Goal: Task Accomplishment & Management: Use online tool/utility

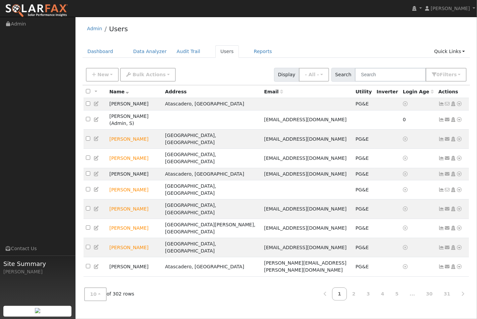
click at [376, 73] on input "text" at bounding box center [390, 75] width 71 height 14
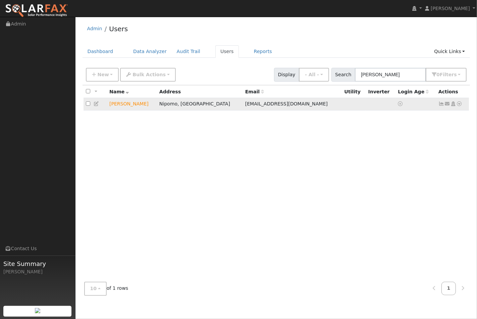
type input "cosio"
click at [460, 105] on icon at bounding box center [460, 103] width 6 height 5
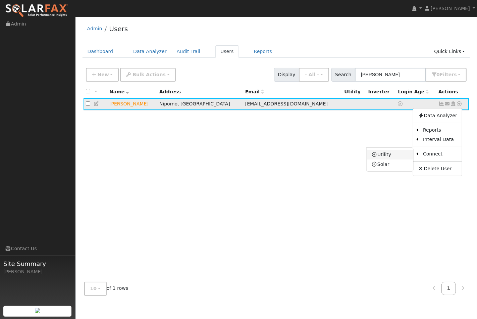
click at [388, 153] on link "Utility" at bounding box center [390, 154] width 47 height 9
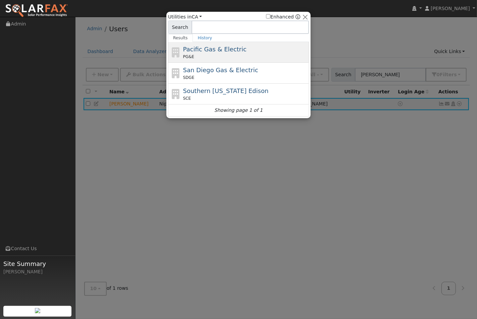
click at [210, 53] on span "Pacific Gas & Electric" at bounding box center [214, 49] width 63 height 7
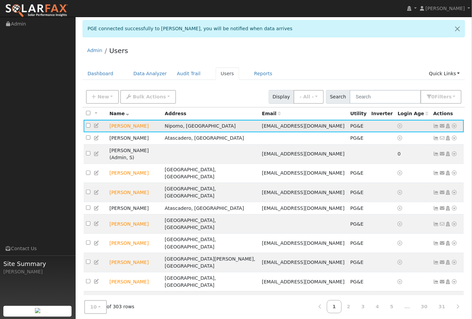
click at [454, 126] on icon at bounding box center [454, 126] width 6 height 5
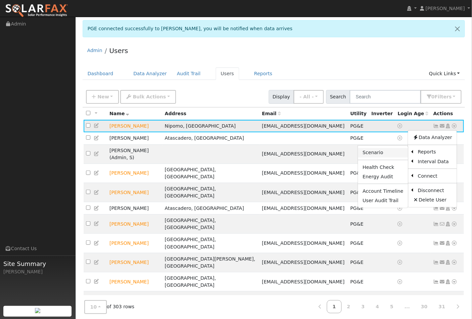
click at [399, 154] on link "Scenario" at bounding box center [383, 152] width 50 height 9
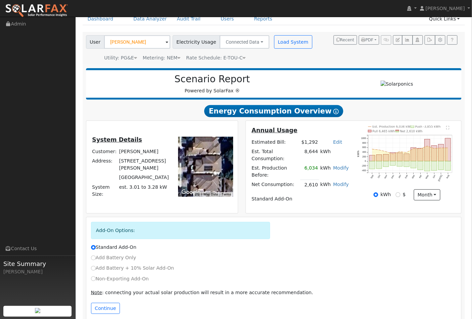
scroll to position [35, 0]
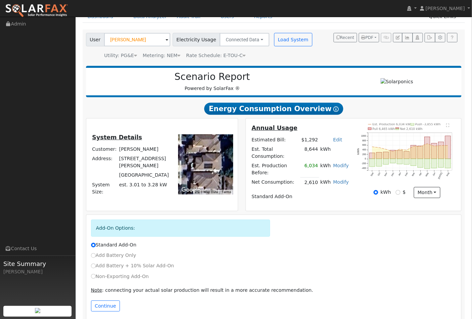
click at [437, 262] on div "Add Battery + 10% Solar Add-On" at bounding box center [273, 265] width 373 height 7
